Goal: Information Seeking & Learning: Learn about a topic

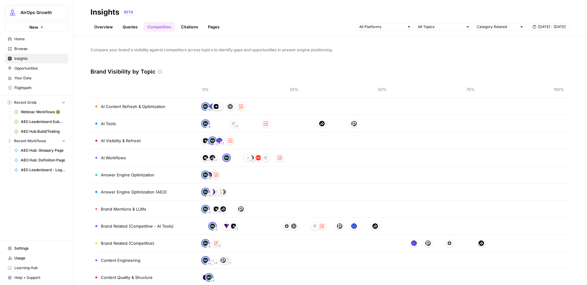
click at [32, 71] on span "Opportunities" at bounding box center [39, 69] width 51 height 6
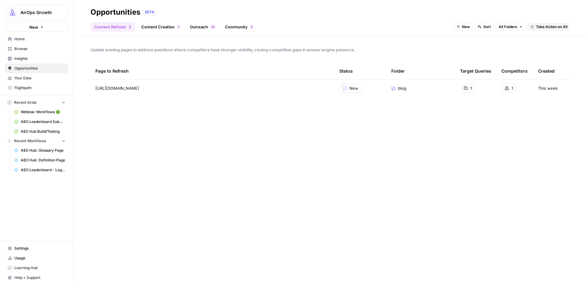
click at [154, 28] on link "Content Creation 7" at bounding box center [161, 27] width 46 height 10
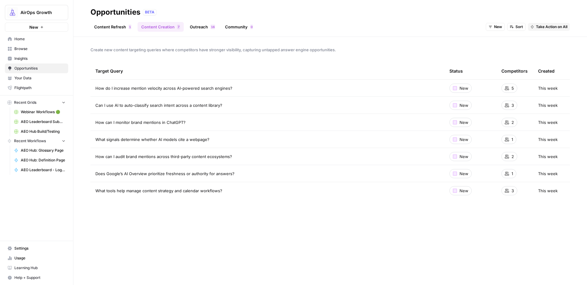
click at [202, 29] on link "Outreach 6 1" at bounding box center [202, 27] width 33 height 10
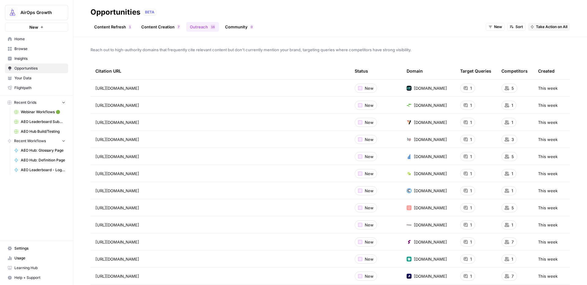
click at [233, 28] on link "Community 0" at bounding box center [238, 27] width 35 height 10
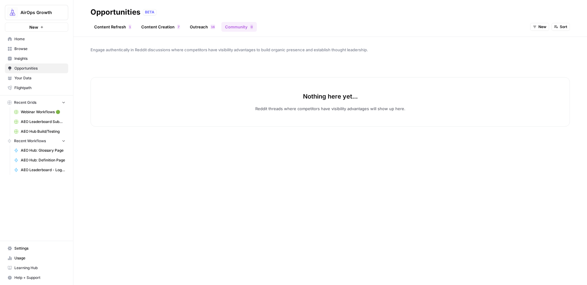
click at [211, 28] on span "1" at bounding box center [212, 26] width 2 height 5
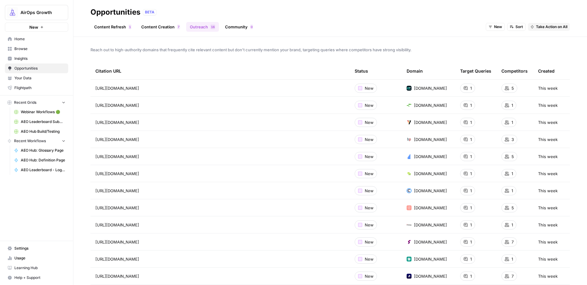
click at [167, 27] on link "Content Creation 7" at bounding box center [161, 27] width 46 height 10
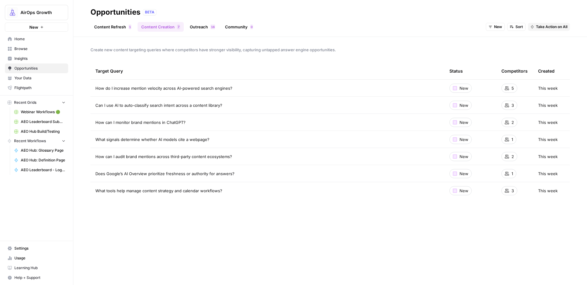
click at [113, 24] on link "Content Refresh 1" at bounding box center [112, 27] width 45 height 10
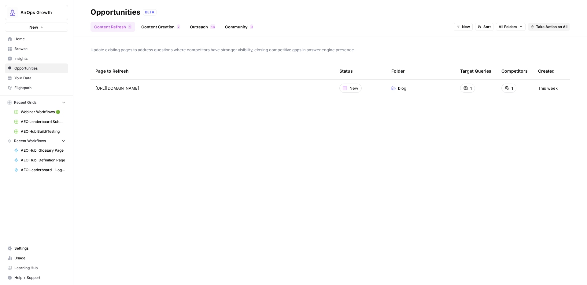
click at [31, 61] on span "Insights" at bounding box center [39, 59] width 51 height 6
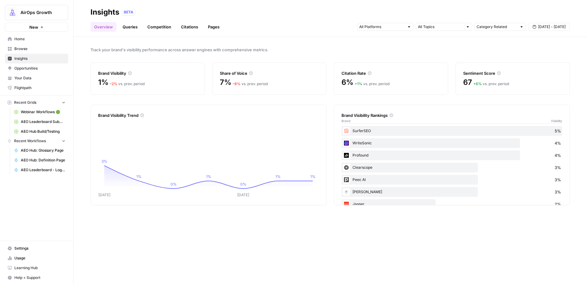
click at [158, 30] on link "Competition" at bounding box center [159, 27] width 31 height 10
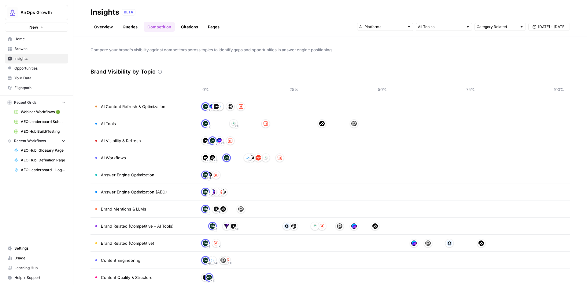
click at [123, 245] on span "Brand Related (Competitive)" at bounding box center [127, 243] width 53 height 6
click at [127, 242] on span "Brand Related (Competitive)" at bounding box center [127, 243] width 53 height 6
click at [104, 22] on link "Overview" at bounding box center [103, 27] width 26 height 10
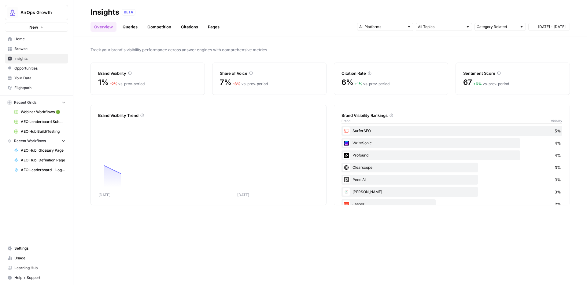
click at [132, 28] on link "Queries" at bounding box center [130, 27] width 22 height 10
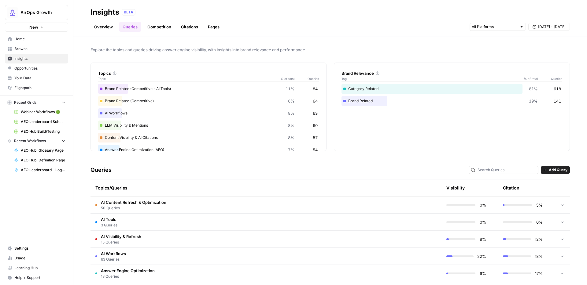
click at [166, 28] on link "Competition" at bounding box center [159, 27] width 31 height 10
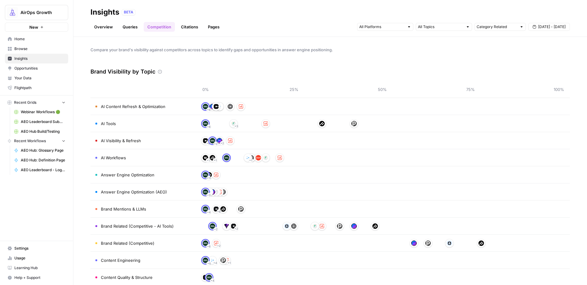
click at [126, 27] on link "Queries" at bounding box center [130, 27] width 22 height 10
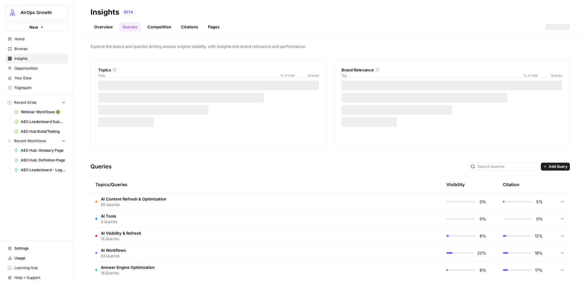
scroll to position [7, 0]
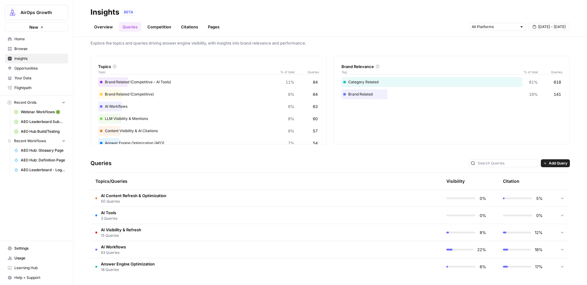
click at [204, 154] on div "Queries Add Query" at bounding box center [329, 163] width 479 height 19
click at [89, 196] on div "Explore the topics and queries driving answer engine visibility, with insights …" at bounding box center [329, 161] width 513 height 248
click at [135, 264] on span "Answer Engine Optimization" at bounding box center [128, 264] width 54 height 6
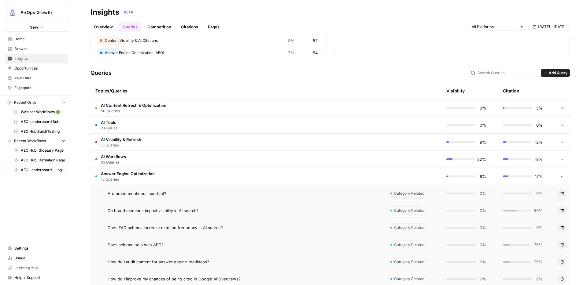
scroll to position [132, 0]
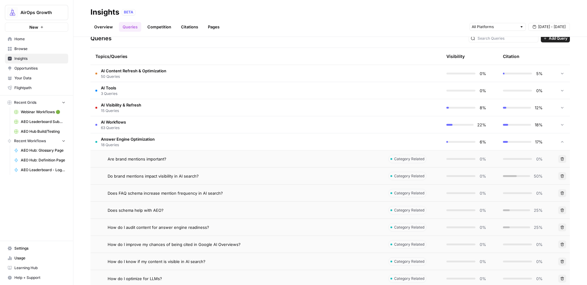
click at [137, 135] on td "Answer Engine Optimization 18 Queries" at bounding box center [236, 142] width 293 height 17
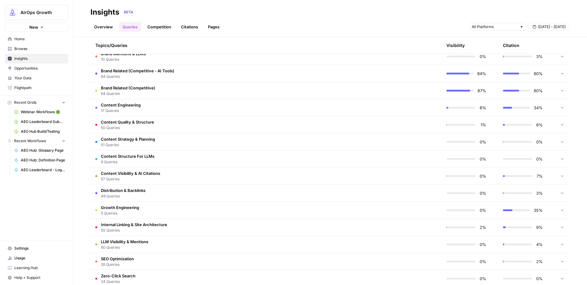
scroll to position [223, 0]
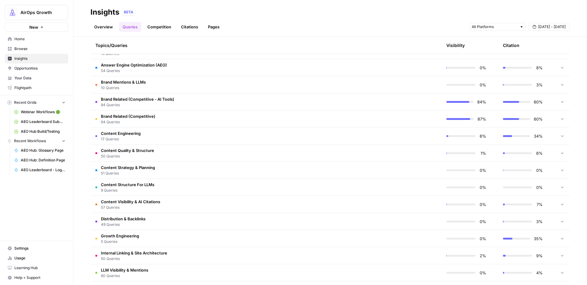
click at [138, 121] on span "64 Queries" at bounding box center [128, 122] width 54 height 6
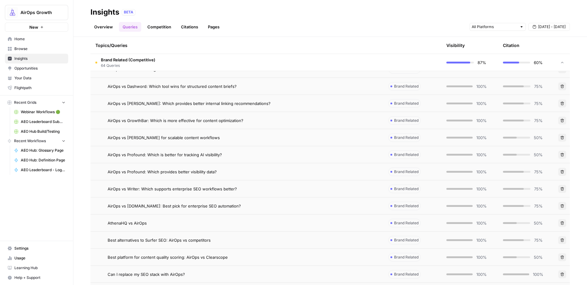
scroll to position [186, 0]
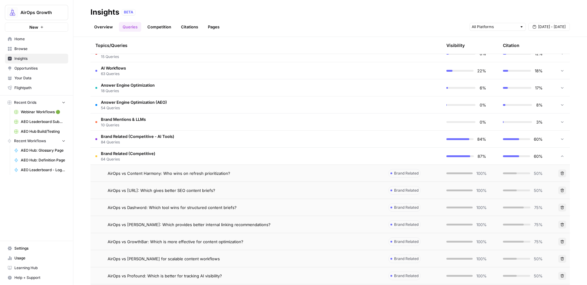
click at [152, 157] on span "64 Queries" at bounding box center [128, 160] width 54 height 6
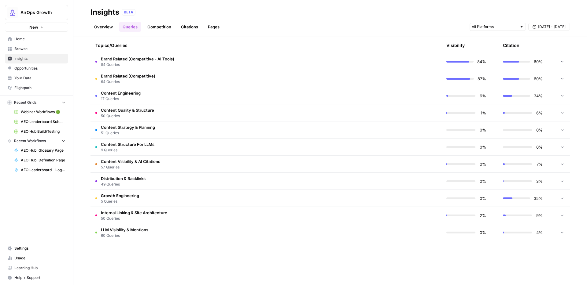
scroll to position [0, 0]
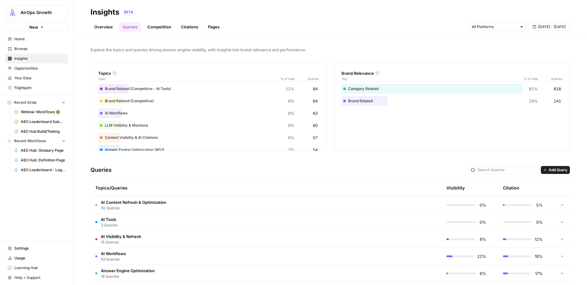
click at [157, 27] on link "Competition" at bounding box center [159, 27] width 31 height 10
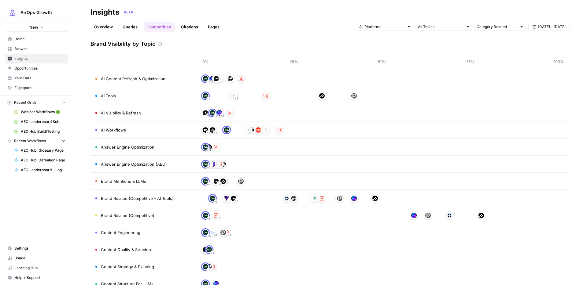
scroll to position [29, 0]
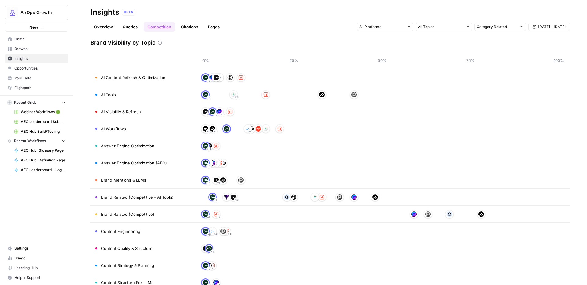
click at [413, 216] on div at bounding box center [413, 214] width 9 height 9
click at [446, 215] on img at bounding box center [449, 215] width 6 height 6
click at [130, 28] on link "Queries" at bounding box center [130, 27] width 22 height 10
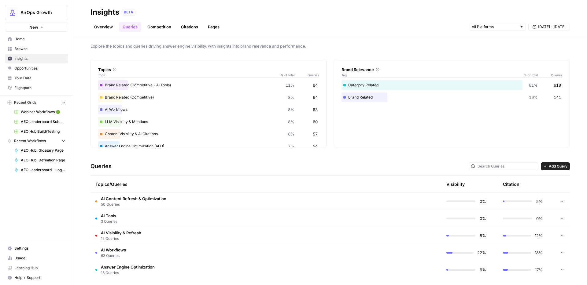
scroll to position [7, 0]
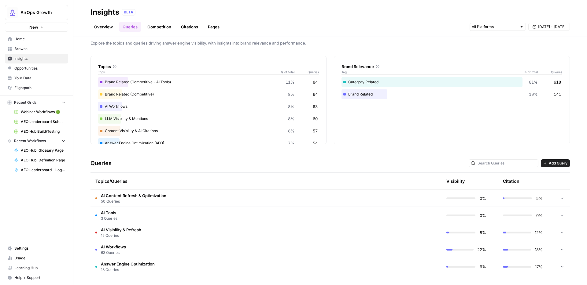
click at [163, 265] on td "Answer Engine Optimization 18 Queries" at bounding box center [236, 267] width 293 height 17
click at [163, 264] on td "Answer Engine Optimization 18 Queries" at bounding box center [236, 267] width 293 height 17
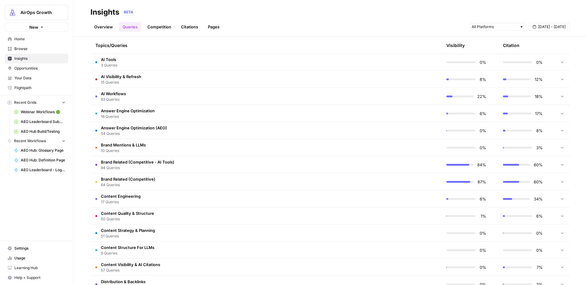
scroll to position [186, 0]
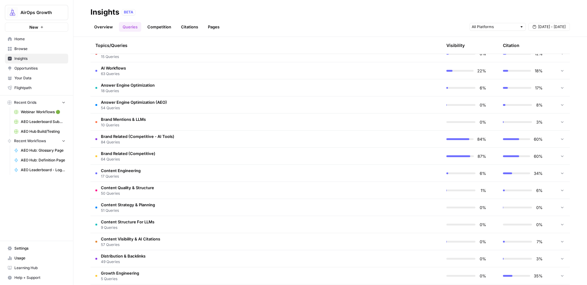
click at [140, 152] on span "Brand Related (Competitive)" at bounding box center [128, 154] width 54 height 6
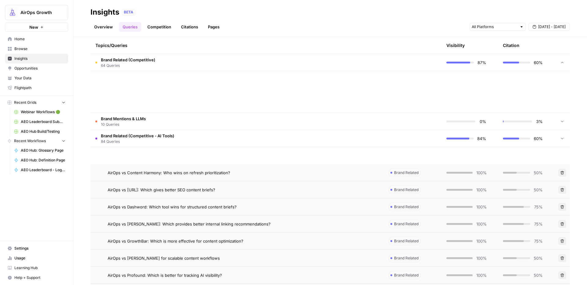
scroll to position [178, 0]
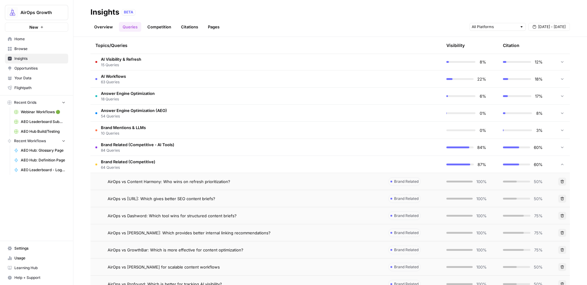
click at [162, 164] on td "Brand Related (Competitive) 64 Queries" at bounding box center [236, 164] width 293 height 17
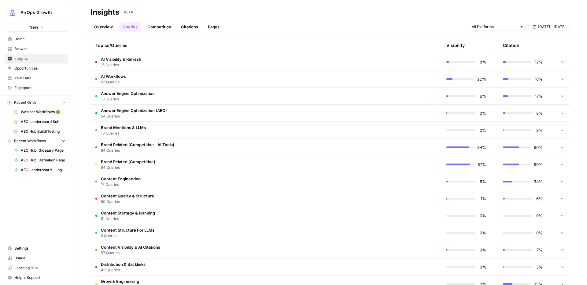
click at [203, 146] on td "Brand Related (Competitive - AI Tools) 84 Queries" at bounding box center [236, 147] width 293 height 17
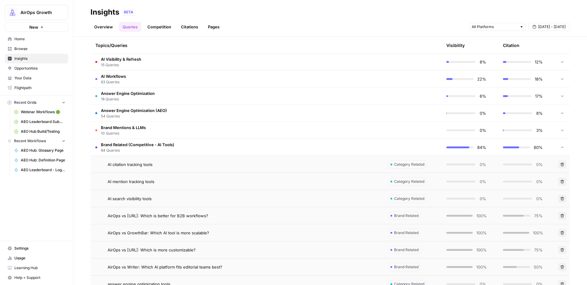
click at [203, 146] on td "Brand Related (Competitive - AI Tools) 84 Queries" at bounding box center [236, 147] width 293 height 17
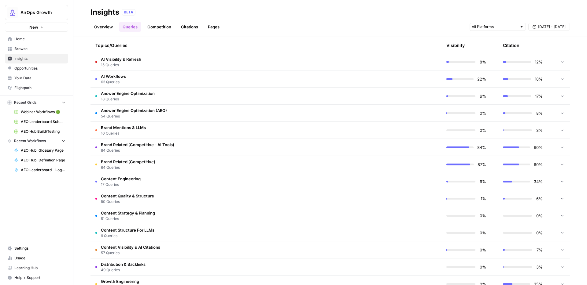
click at [182, 112] on td "Answer Engine Optimization (AEO) 54 Queries" at bounding box center [236, 113] width 293 height 17
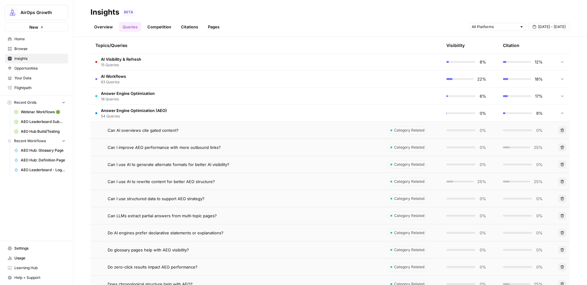
click at [182, 112] on td "Answer Engine Optimization (AEO) 54 Queries" at bounding box center [236, 113] width 293 height 17
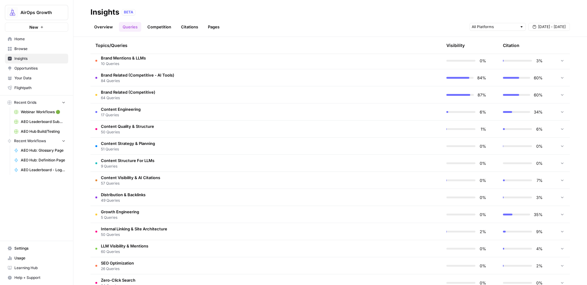
scroll to position [263, 0]
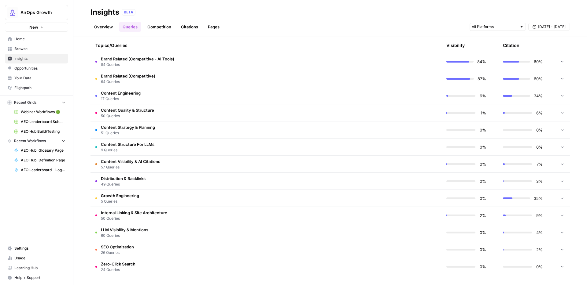
click at [145, 234] on span "60 Queries" at bounding box center [124, 236] width 47 height 6
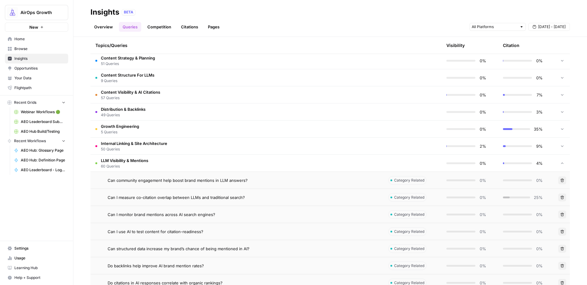
scroll to position [354, 0]
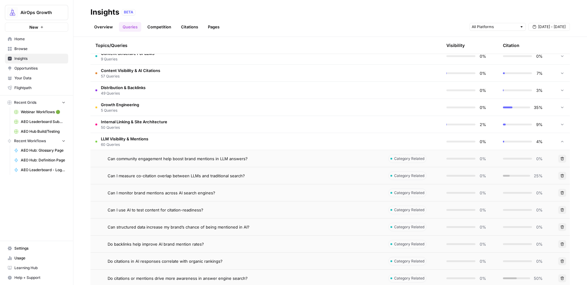
click at [164, 140] on td "LLM Visibility & Mentions 60 Queries" at bounding box center [236, 141] width 293 height 17
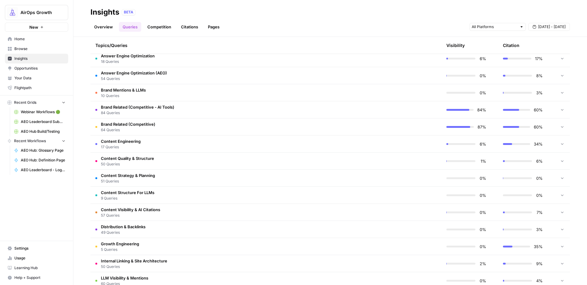
scroll to position [189, 0]
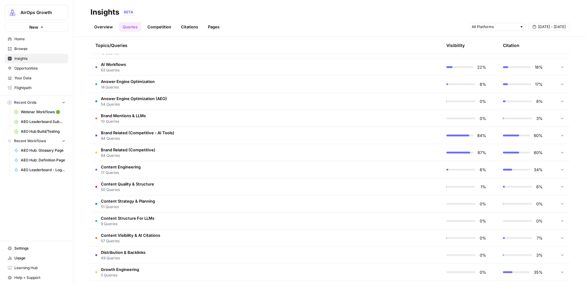
click at [143, 85] on span "18 Queries" at bounding box center [128, 88] width 54 height 6
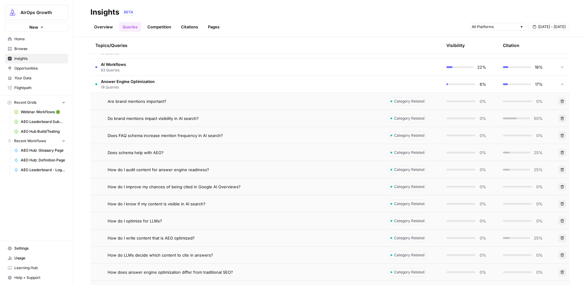
click at [161, 85] on td "Answer Engine Optimization 18 Queries" at bounding box center [236, 84] width 293 height 17
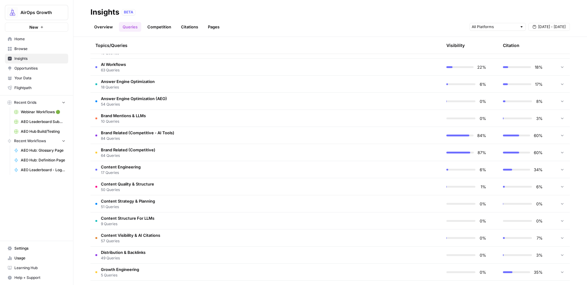
click at [154, 28] on link "Competition" at bounding box center [159, 27] width 31 height 10
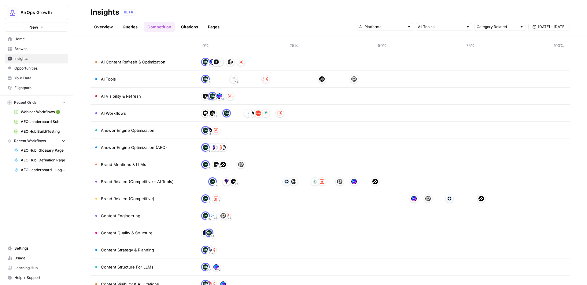
scroll to position [51, 0]
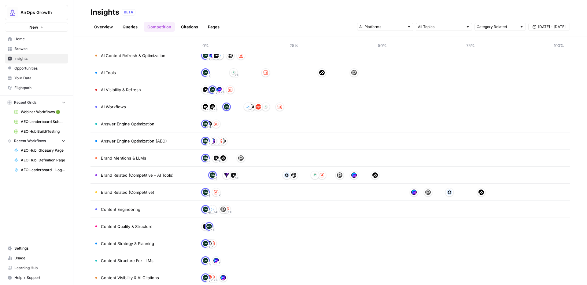
click at [156, 190] on td "Brand Related (Competitive)" at bounding box center [142, 192] width 104 height 17
click at [155, 193] on td "Brand Related (Competitive)" at bounding box center [142, 192] width 104 height 17
click at [133, 28] on link "Queries" at bounding box center [130, 27] width 22 height 10
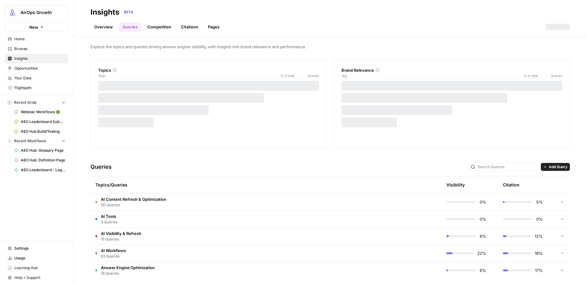
scroll to position [7, 0]
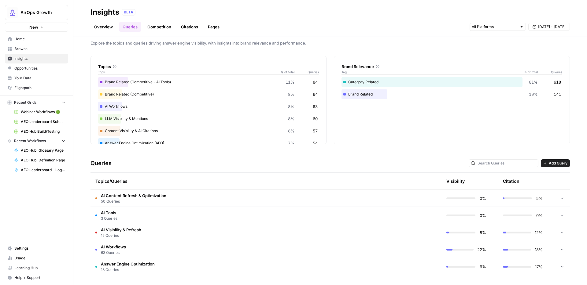
click at [139, 160] on div "Queries Add Query" at bounding box center [329, 163] width 479 height 19
click at [117, 81] on div "Brand Related (Competitive - AI Tools) 11% 84" at bounding box center [208, 82] width 221 height 10
click at [154, 196] on span "AI Content Refresh & Optimization" at bounding box center [133, 196] width 65 height 6
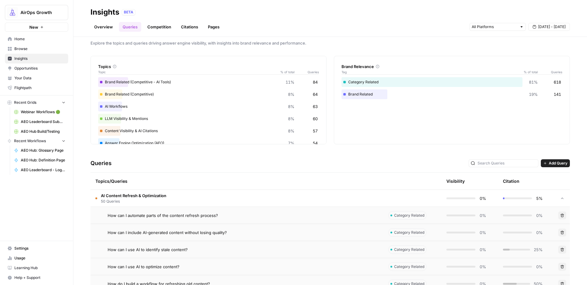
click at [189, 200] on td "AI Content Refresh & Optimization 50 Queries" at bounding box center [236, 198] width 293 height 17
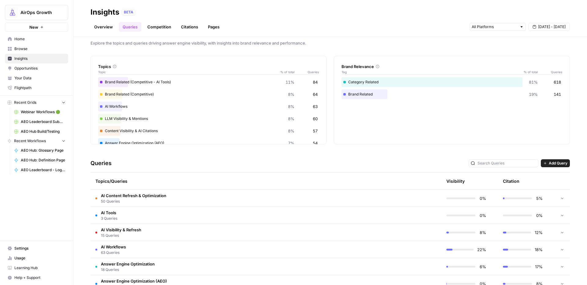
scroll to position [195, 0]
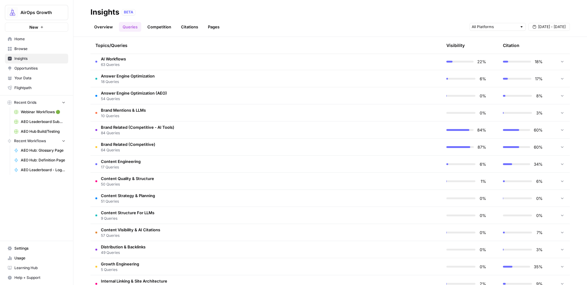
click at [159, 142] on td "Brand Related (Competitive) 64 Queries" at bounding box center [236, 147] width 293 height 17
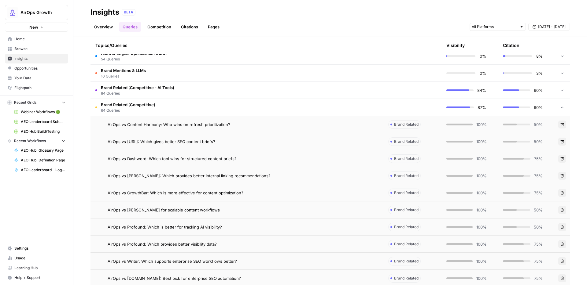
scroll to position [232, 0]
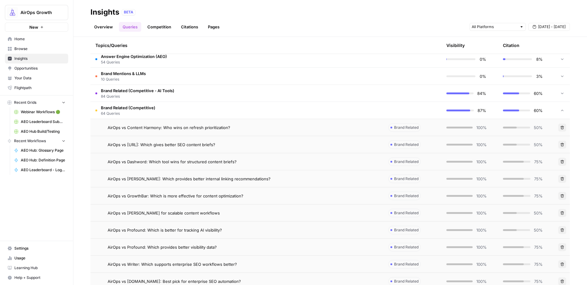
click at [162, 109] on td "Brand Related (Competitive) 64 Queries" at bounding box center [236, 110] width 293 height 17
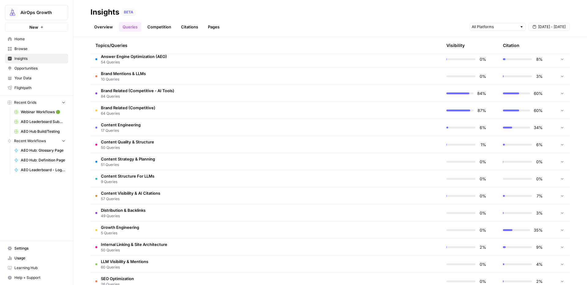
click at [160, 27] on link "Competition" at bounding box center [159, 27] width 31 height 10
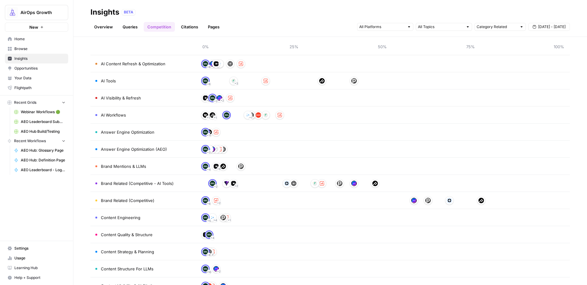
scroll to position [42, 0]
click at [138, 90] on td "AI Tools" at bounding box center [142, 81] width 104 height 17
click at [127, 28] on link "Queries" at bounding box center [130, 27] width 22 height 10
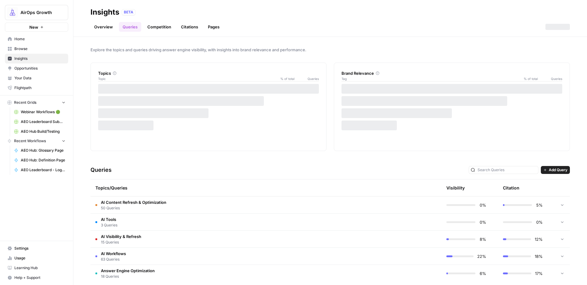
scroll to position [7, 0]
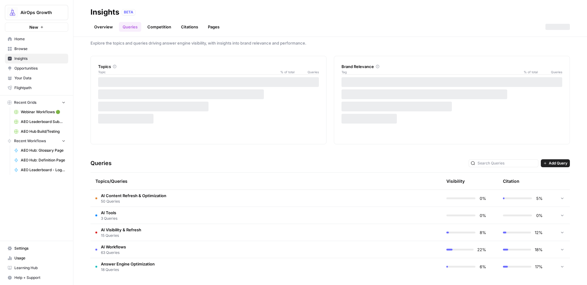
click at [140, 218] on td "AI Tools 3 Queries" at bounding box center [236, 215] width 293 height 17
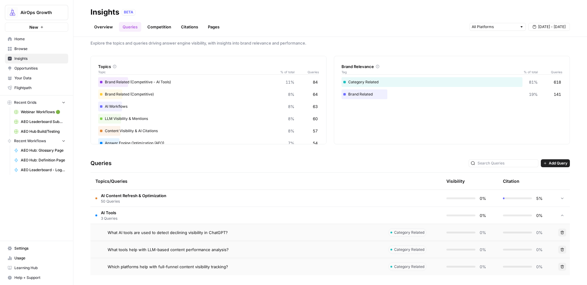
click at [108, 26] on link "Overview" at bounding box center [103, 27] width 26 height 10
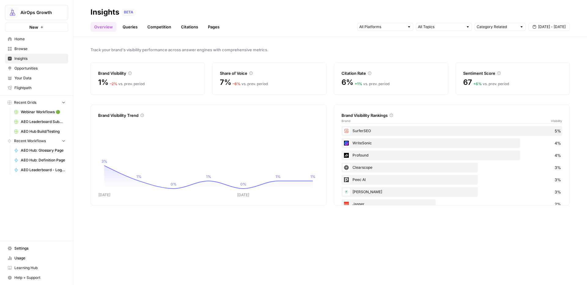
click at [133, 28] on link "Queries" at bounding box center [130, 27] width 22 height 10
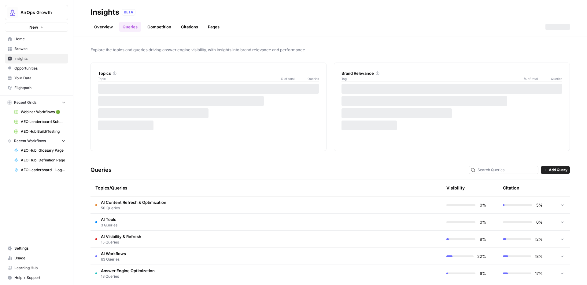
click at [169, 29] on link "Competition" at bounding box center [159, 27] width 31 height 10
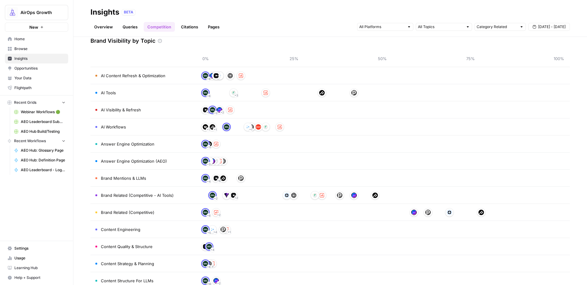
scroll to position [39, 0]
